Goal: Task Accomplishment & Management: Use online tool/utility

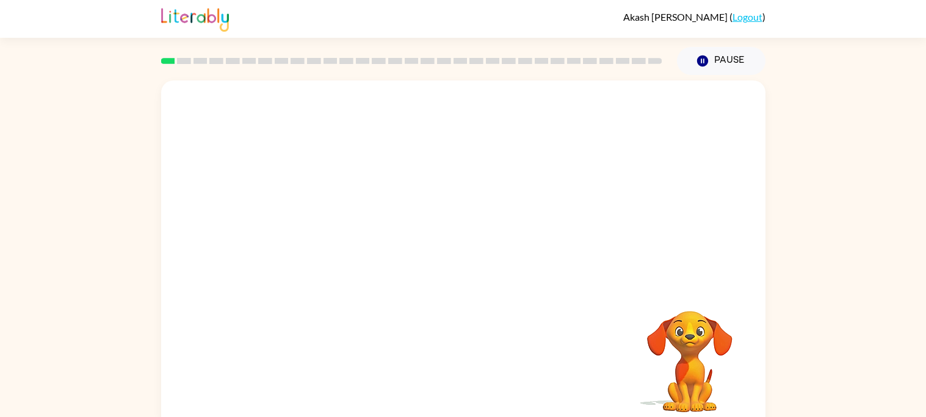
click at [517, 215] on div at bounding box center [463, 183] width 604 height 205
click at [483, 207] on div at bounding box center [463, 183] width 604 height 205
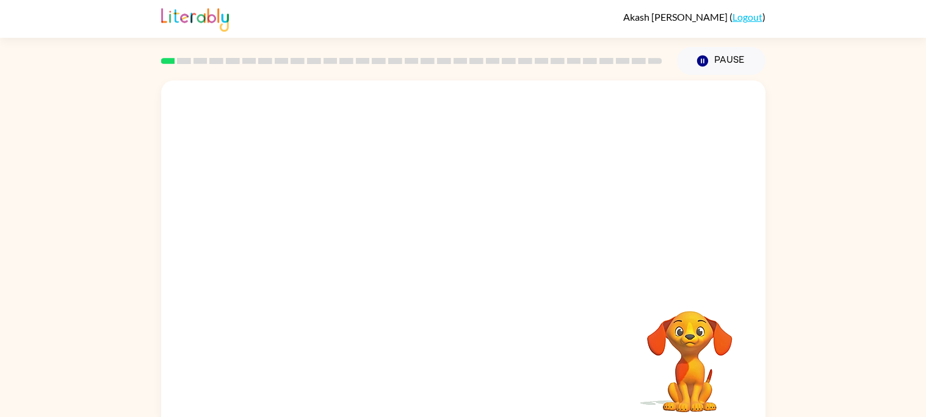
click at [483, 207] on div at bounding box center [463, 183] width 604 height 205
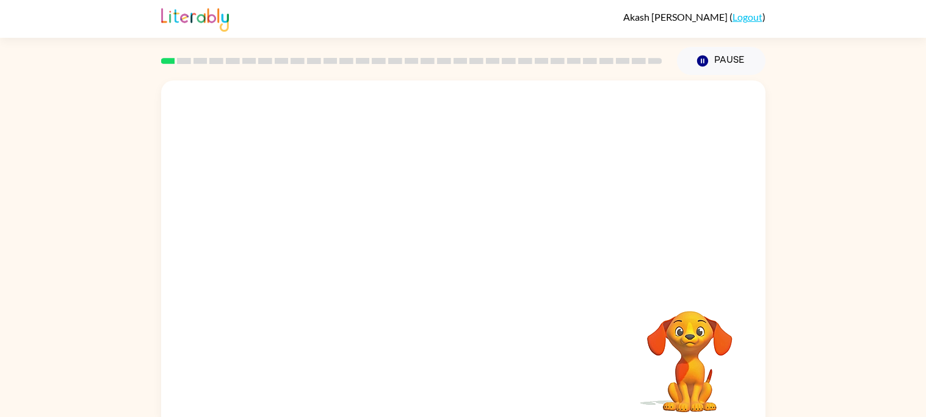
click at [483, 207] on div at bounding box center [463, 183] width 604 height 205
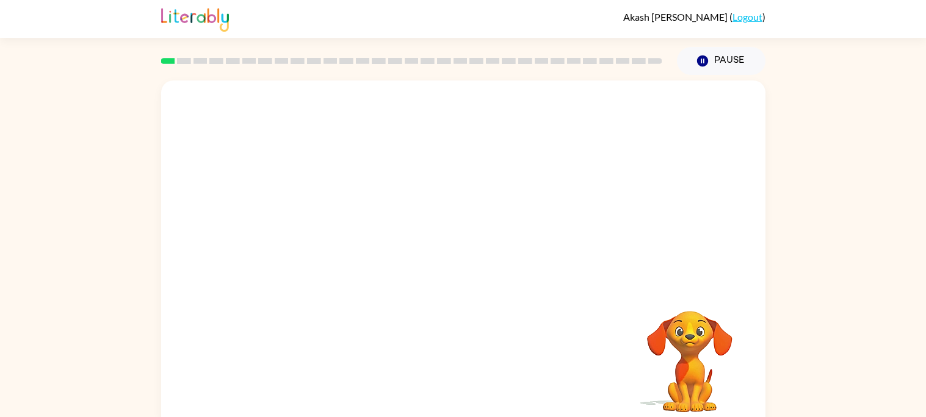
click at [483, 207] on div at bounding box center [463, 183] width 604 height 205
click at [483, 207] on video "Your browser must support playing .mp4 files to use Literably. Please try using…" at bounding box center [463, 183] width 604 height 205
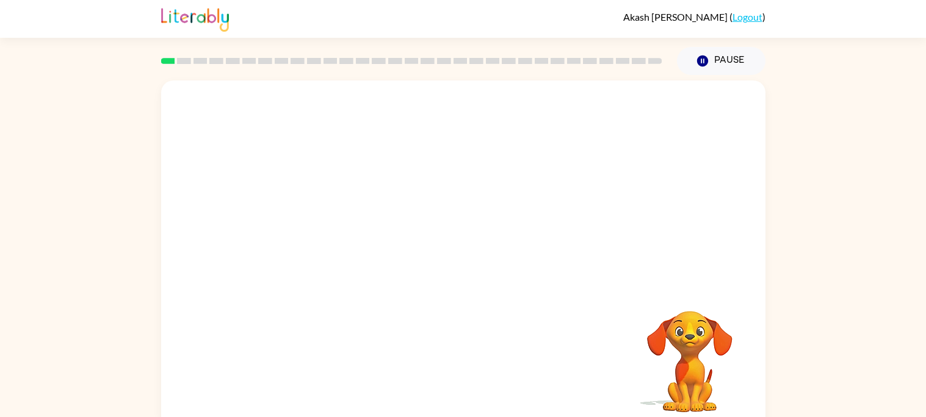
click at [483, 207] on video "Your browser must support playing .mp4 files to use Literably. Please try using…" at bounding box center [463, 183] width 604 height 205
click at [511, 195] on video "Your browser must support playing .mp4 files to use Literably. Please try using…" at bounding box center [463, 183] width 604 height 205
click at [482, 187] on video "Your browser must support playing .mp4 files to use Literably. Please try using…" at bounding box center [463, 183] width 604 height 205
click at [487, 195] on video "Your browser must support playing .mp4 files to use Literably. Please try using…" at bounding box center [463, 183] width 604 height 205
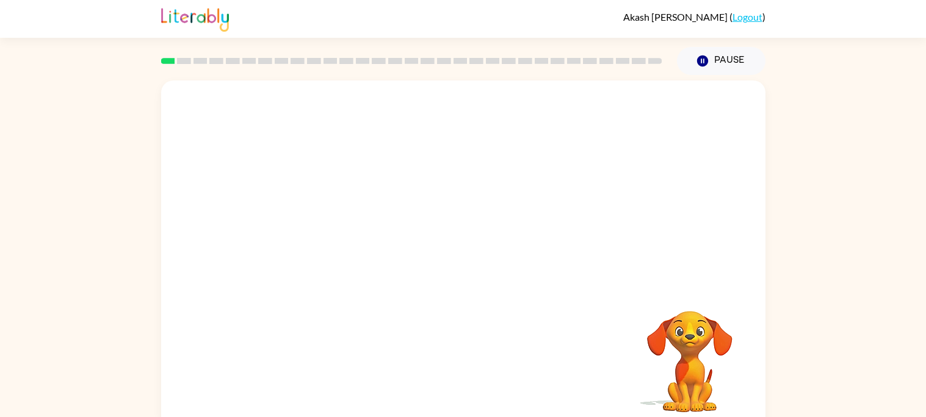
click at [487, 195] on video "Your browser must support playing .mp4 files to use Literably. Please try using…" at bounding box center [463, 183] width 604 height 205
click at [484, 195] on video "Your browser must support playing .mp4 files to use Literably. Please try using…" at bounding box center [463, 183] width 604 height 205
drag, startPoint x: 459, startPoint y: 164, endPoint x: 463, endPoint y: 176, distance: 13.5
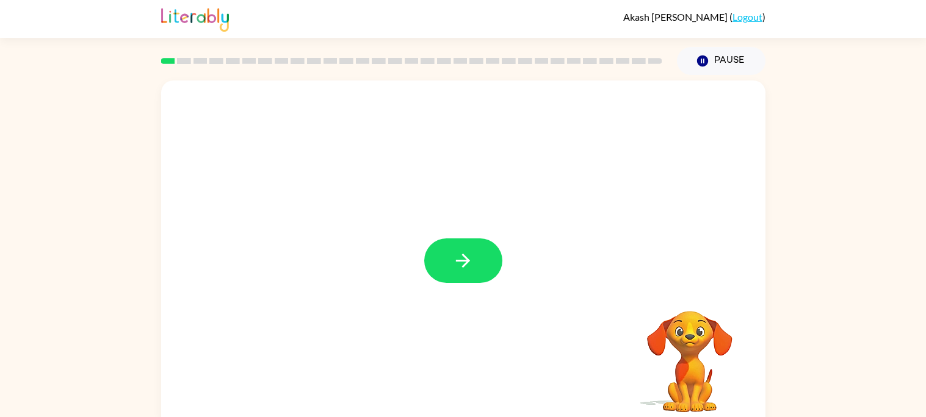
click at [463, 176] on div at bounding box center [463, 255] width 604 height 348
click at [444, 263] on button "button" at bounding box center [463, 261] width 78 height 45
drag, startPoint x: 444, startPoint y: 261, endPoint x: 456, endPoint y: 246, distance: 18.2
click at [456, 246] on div at bounding box center [463, 183] width 604 height 205
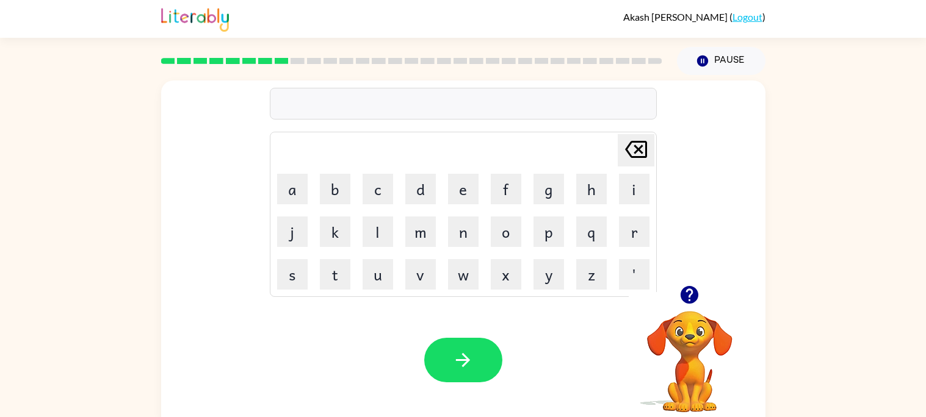
click at [732, 258] on div "[PERSON_NAME] last character input a b c d e f g h i j k l m n o p q r s t u v …" at bounding box center [463, 183] width 604 height 205
click at [722, 342] on video "Your browser must support playing .mp4 files to use Literably. Please try using…" at bounding box center [689, 353] width 122 height 122
click at [678, 321] on video "Your browser must support playing .mp4 files to use Literably. Please try using…" at bounding box center [689, 353] width 122 height 122
click at [679, 321] on video "Your browser must support playing .mp4 files to use Literably. Please try using…" at bounding box center [689, 353] width 122 height 122
click at [423, 239] on button "m" at bounding box center [420, 232] width 31 height 31
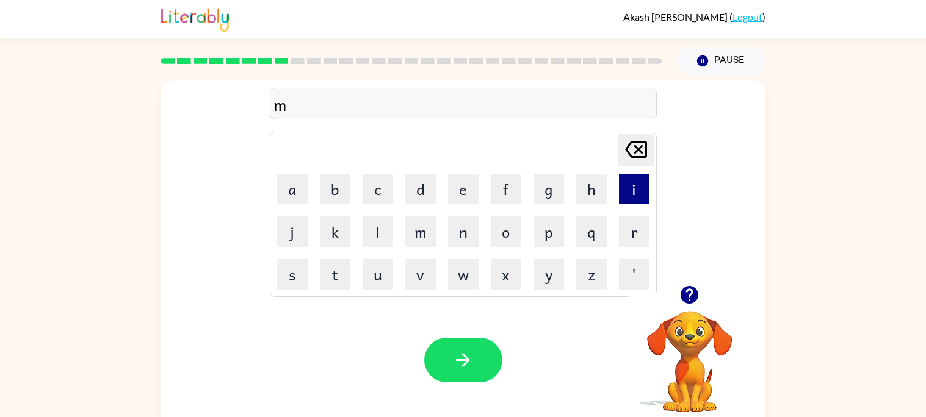
click at [630, 201] on button "i" at bounding box center [634, 189] width 31 height 31
click at [627, 239] on button "r" at bounding box center [634, 232] width 31 height 31
click at [301, 187] on button "a" at bounding box center [292, 189] width 31 height 31
click at [381, 193] on button "c" at bounding box center [377, 189] width 31 height 31
click at [390, 230] on button "l" at bounding box center [377, 232] width 31 height 31
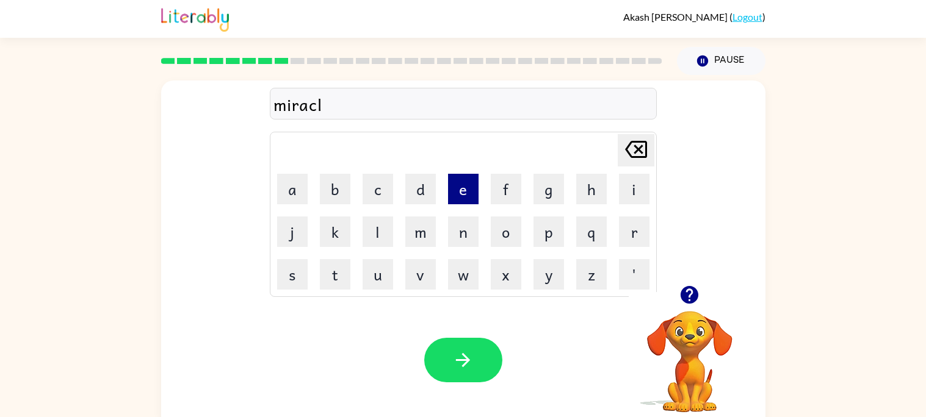
click at [470, 191] on button "e" at bounding box center [463, 189] width 31 height 31
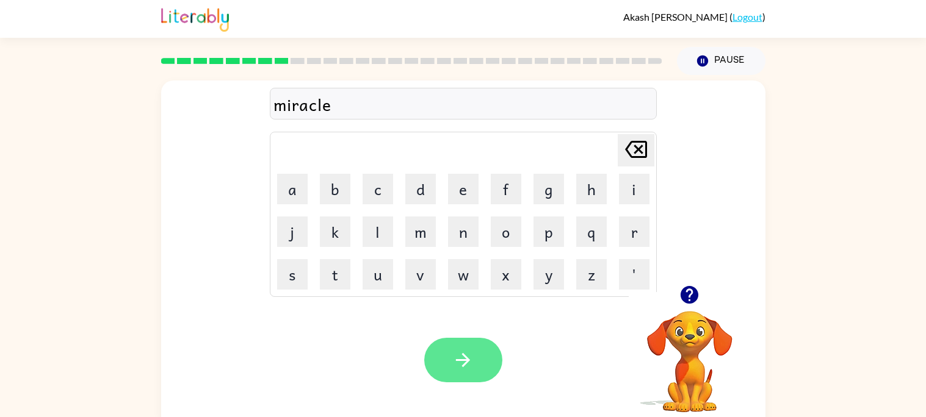
click at [480, 362] on button "button" at bounding box center [463, 360] width 78 height 45
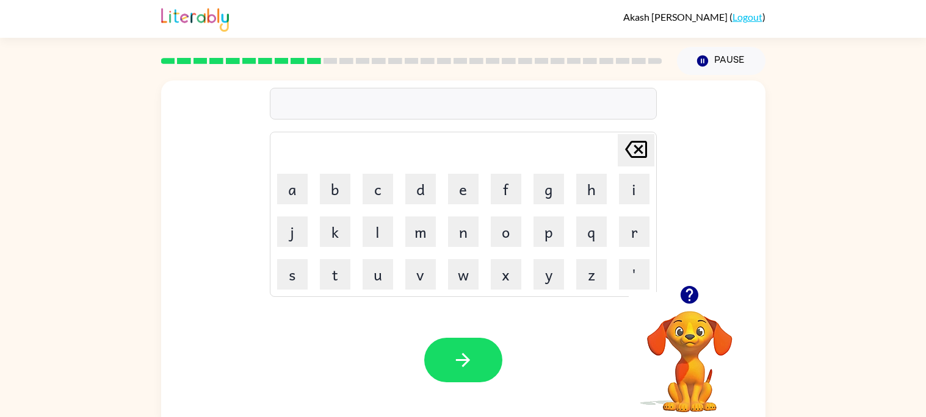
click at [703, 323] on video "Your browser must support playing .mp4 files to use Literably. Please try using…" at bounding box center [689, 353] width 122 height 122
click at [673, 318] on video "Your browser must support playing .mp4 files to use Literably. Please try using…" at bounding box center [689, 353] width 122 height 122
click at [704, 49] on button "Pause Pause" at bounding box center [721, 61] width 88 height 28
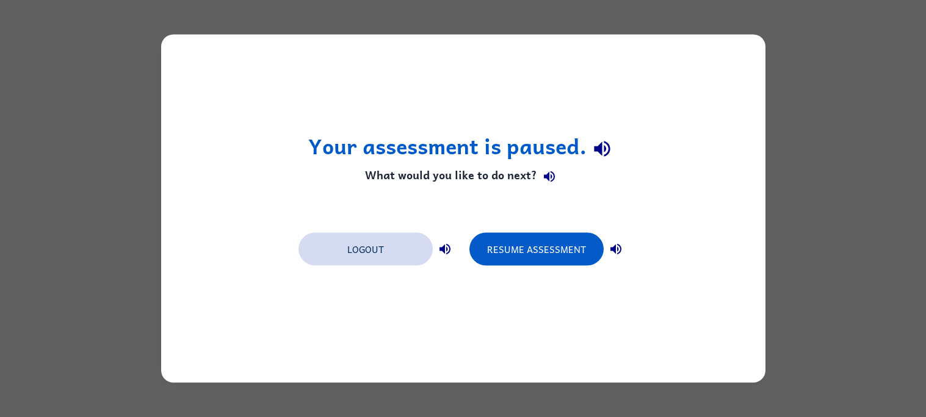
click at [387, 253] on button "Logout" at bounding box center [365, 249] width 134 height 33
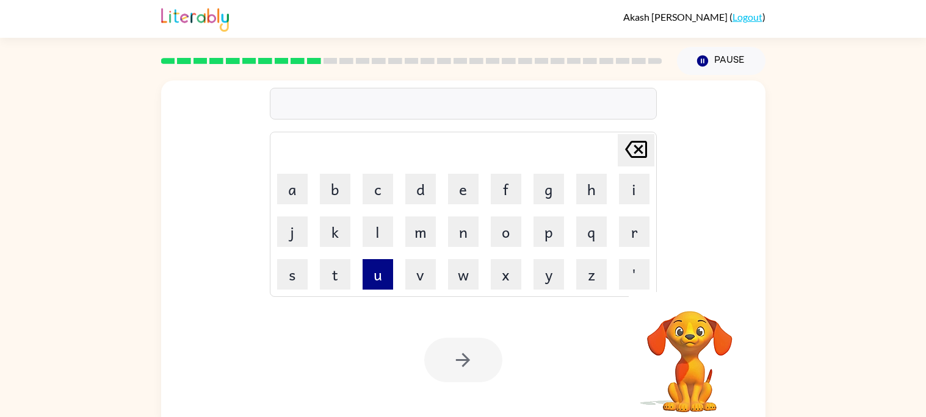
click at [379, 281] on button "u" at bounding box center [377, 274] width 31 height 31
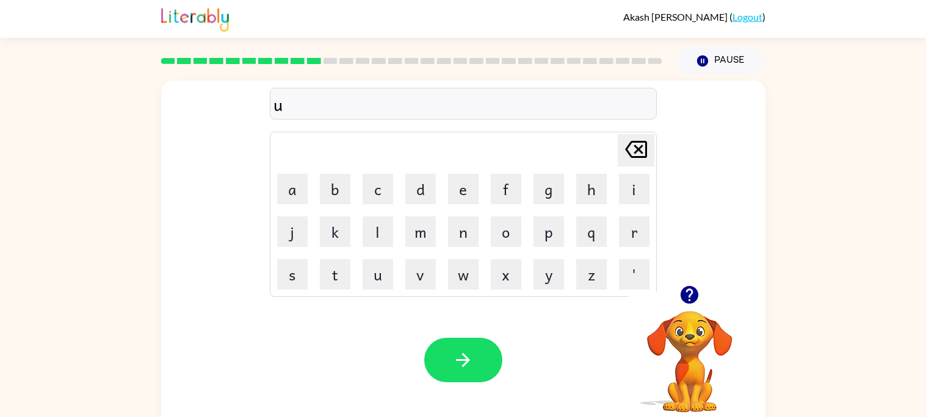
type button "u"
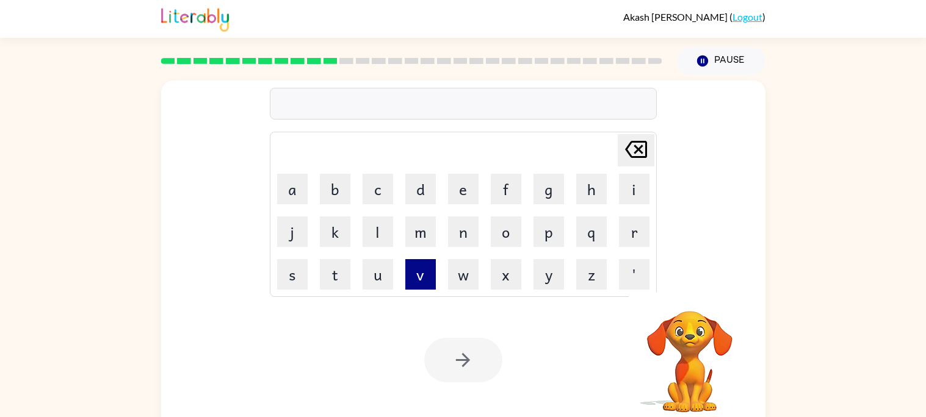
click at [425, 281] on button "v" at bounding box center [420, 274] width 31 height 31
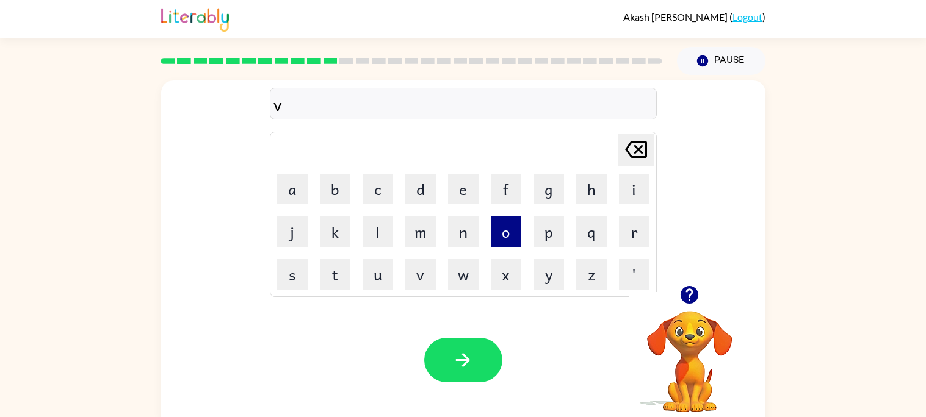
click at [495, 244] on button "o" at bounding box center [506, 232] width 31 height 31
click at [328, 265] on button "t" at bounding box center [335, 274] width 31 height 31
click at [444, 191] on td "e" at bounding box center [462, 188] width 41 height 41
click at [451, 191] on button "e" at bounding box center [463, 189] width 31 height 31
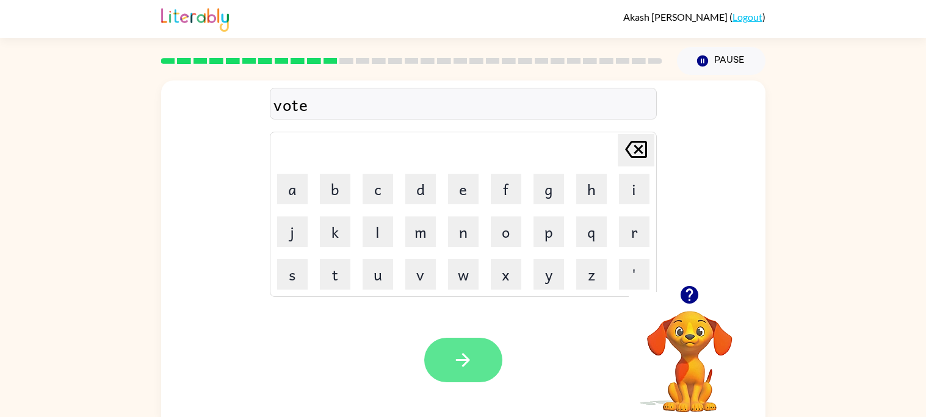
click at [437, 363] on button "button" at bounding box center [463, 360] width 78 height 45
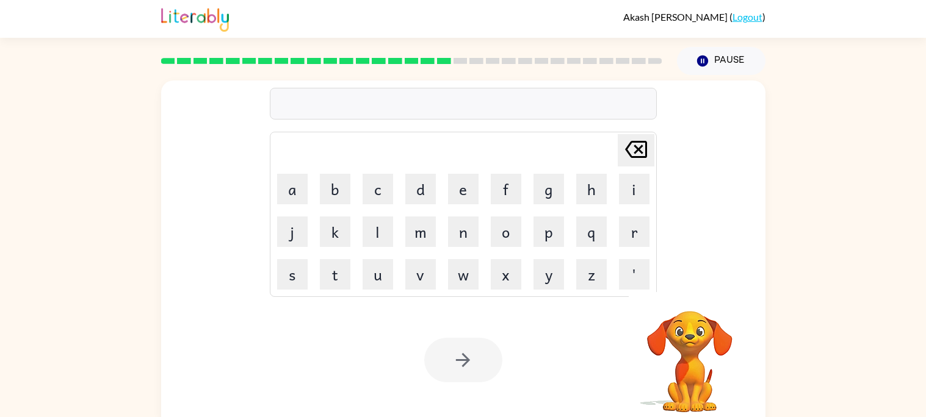
click at [443, 58] on icon at bounding box center [444, 61] width 14 height 6
click at [444, 59] on rect at bounding box center [444, 61] width 14 height 6
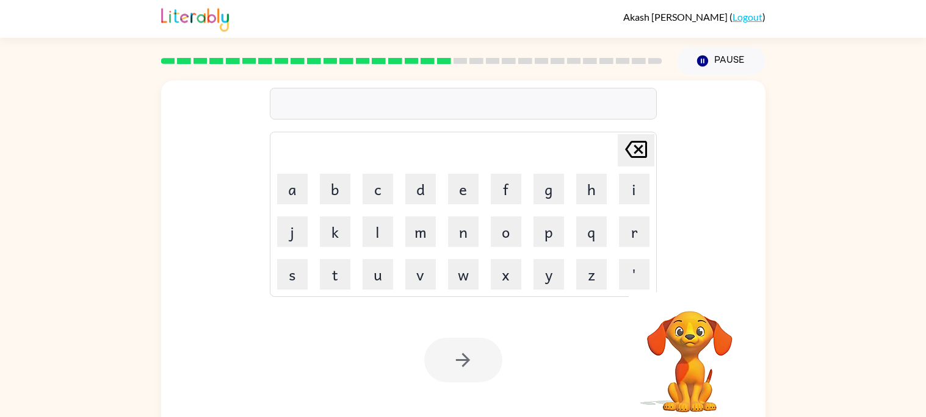
click at [395, 192] on td "c" at bounding box center [377, 188] width 41 height 41
click at [357, 185] on td "c" at bounding box center [377, 188] width 41 height 41
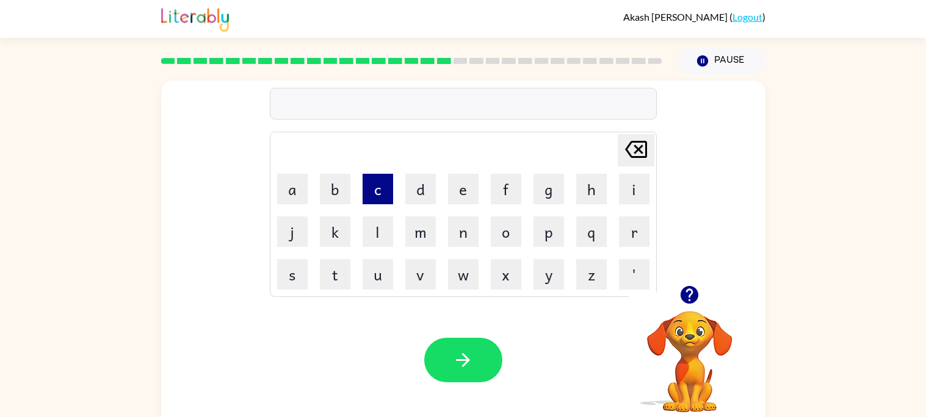
click at [380, 197] on button "c" at bounding box center [377, 189] width 31 height 31
click at [380, 195] on button "c" at bounding box center [377, 189] width 31 height 31
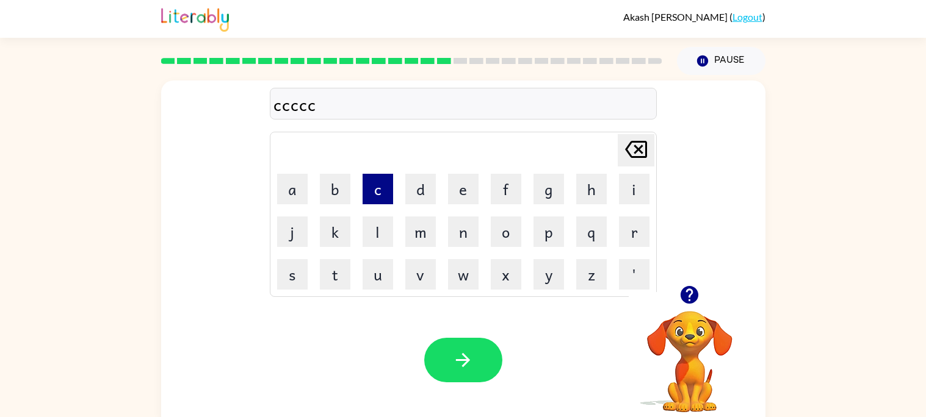
click at [380, 195] on button "c" at bounding box center [377, 189] width 31 height 31
type button "c"
click at [284, 106] on div "pls" at bounding box center [462, 105] width 379 height 26
